Goal: Transaction & Acquisition: Purchase product/service

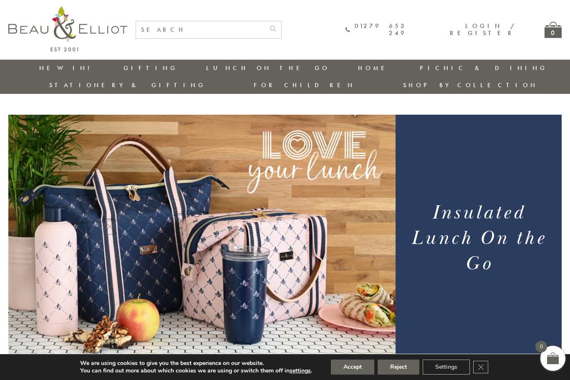
click at [206, 64] on link "Lunch On The Go" at bounding box center [268, 68] width 124 height 8
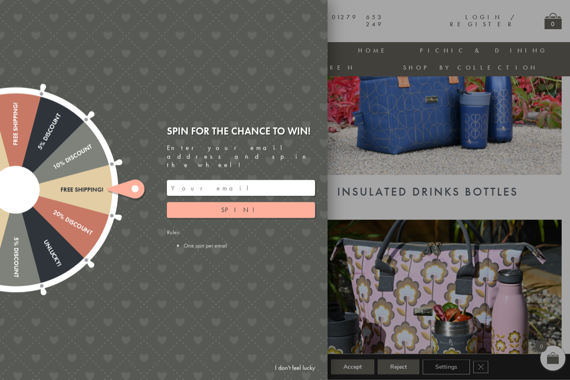
scroll to position [404, 0]
click at [290, 376] on link "I don't feel lucky" at bounding box center [295, 368] width 48 height 15
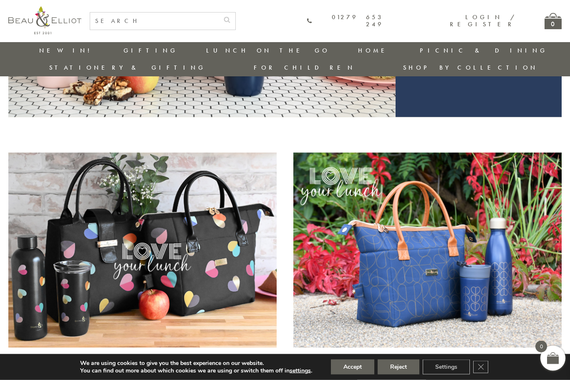
scroll to position [235, 0]
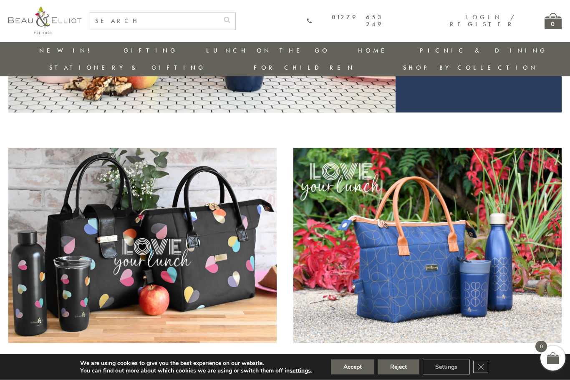
click at [181, 230] on img at bounding box center [142, 245] width 268 height 195
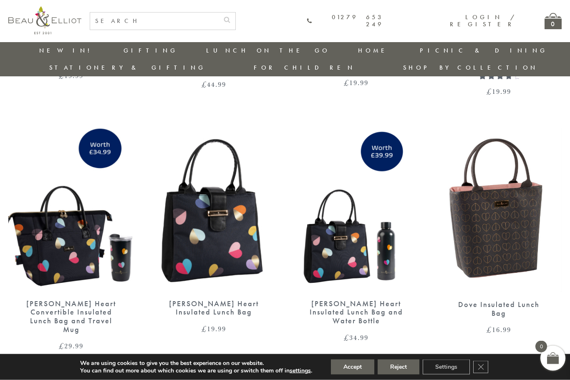
scroll to position [1279, 1]
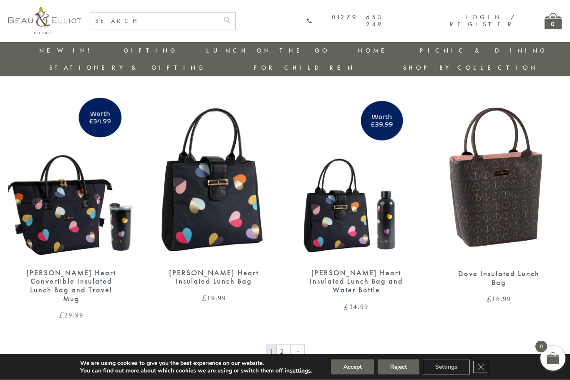
click at [281, 345] on link "2" at bounding box center [284, 351] width 14 height 13
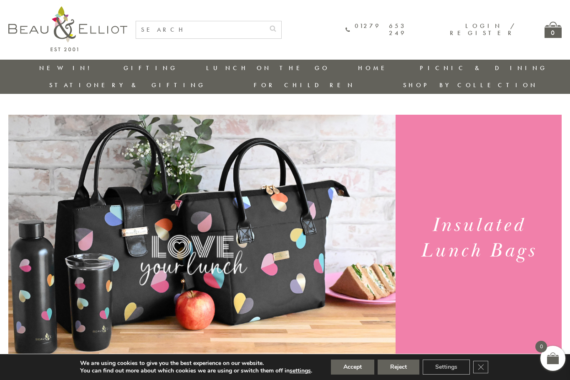
click at [355, 368] on button "Accept" at bounding box center [352, 367] width 43 height 15
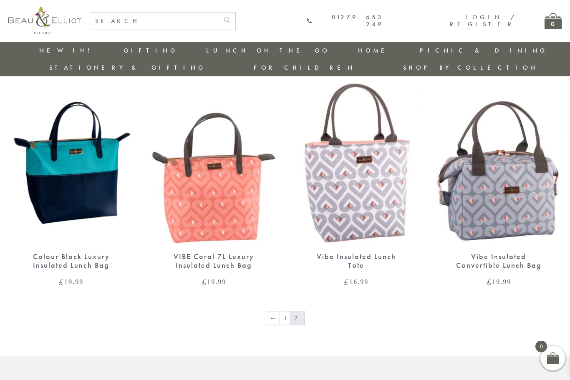
scroll to position [549, 0]
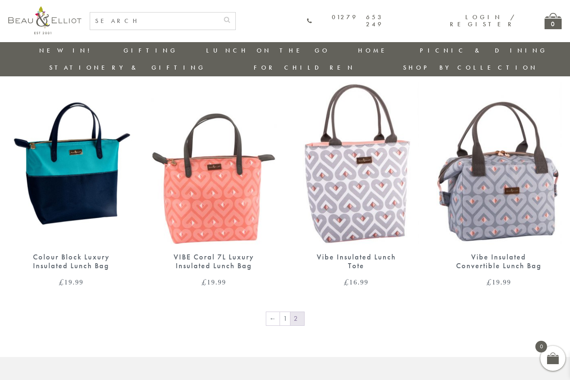
click at [287, 312] on link "1" at bounding box center [285, 318] width 10 height 13
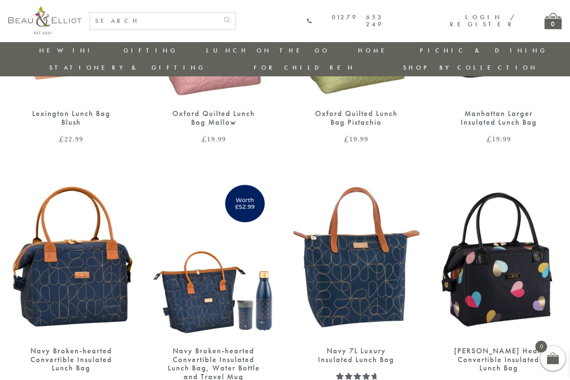
scroll to position [945, 1]
